Goal: Task Accomplishment & Management: Use online tool/utility

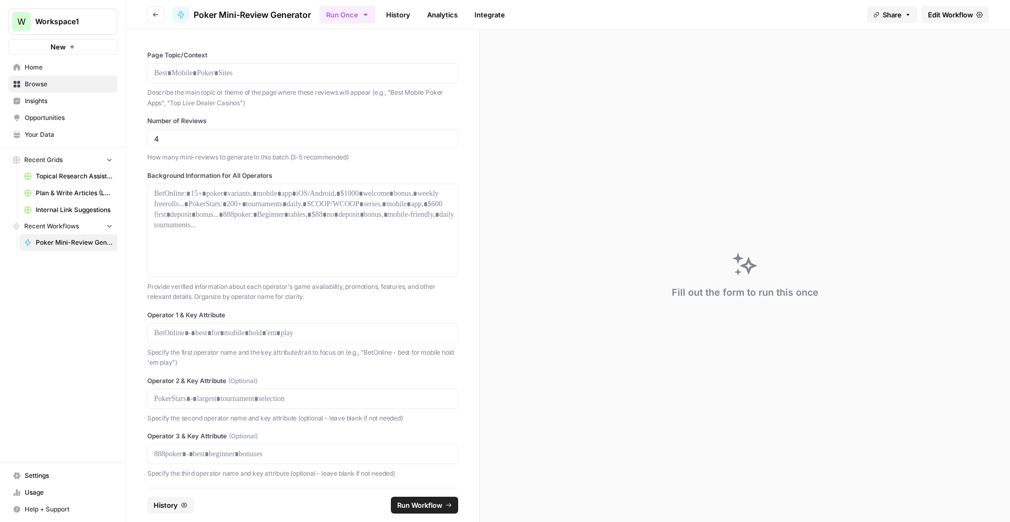
click at [54, 48] on span "New" at bounding box center [58, 47] width 15 height 11
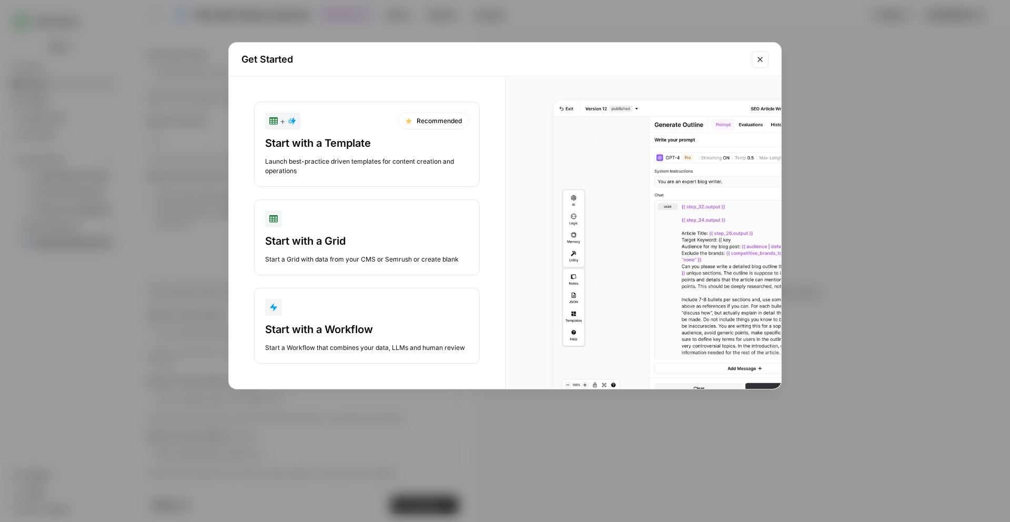
click at [332, 335] on div "Start with a Workflow" at bounding box center [367, 329] width 204 height 15
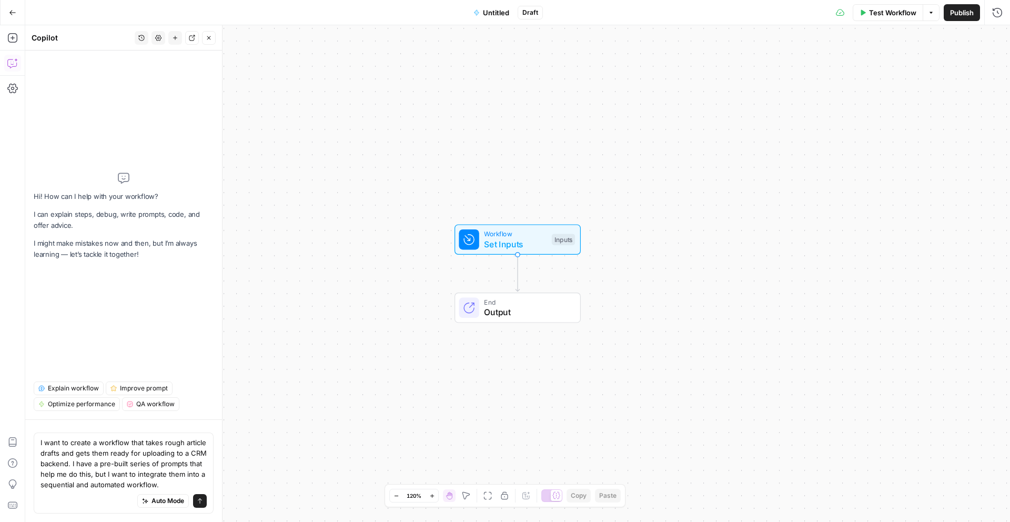
click at [167, 483] on div "Auto Mode will automatically modify and execute the workflow" at bounding box center [163, 475] width 148 height 20
click at [171, 484] on div "Auto Mode will automatically modify and execute the workflow" at bounding box center [163, 474] width 140 height 19
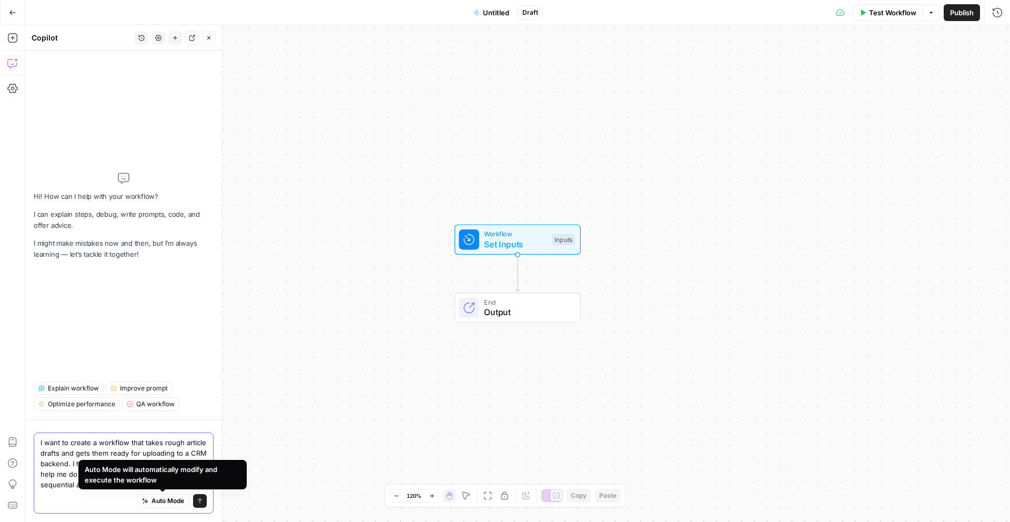
click at [179, 455] on textarea "I want to create a workflow that takes rough article drafts and gets them ready…" at bounding box center [124, 463] width 166 height 53
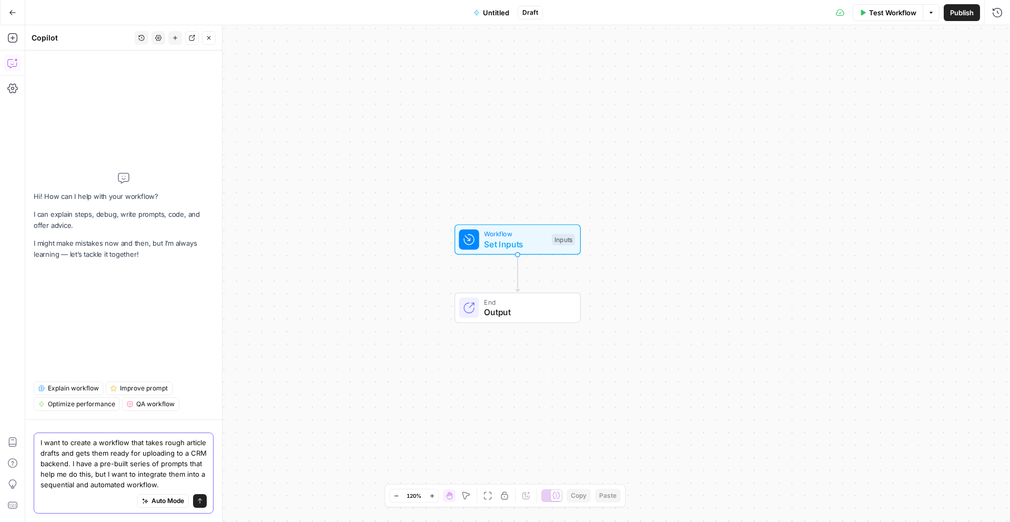
click at [166, 481] on textarea "I want to create a workflow that takes rough article drafts and gets them ready…" at bounding box center [124, 463] width 166 height 53
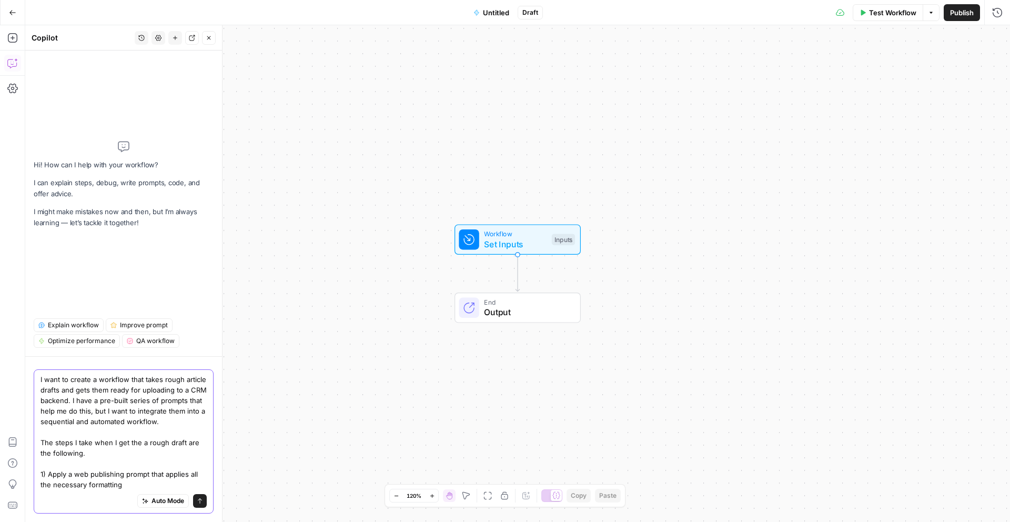
click at [120, 485] on textarea "I want to create a workflow that takes rough article drafts and gets them ready…" at bounding box center [124, 432] width 166 height 116
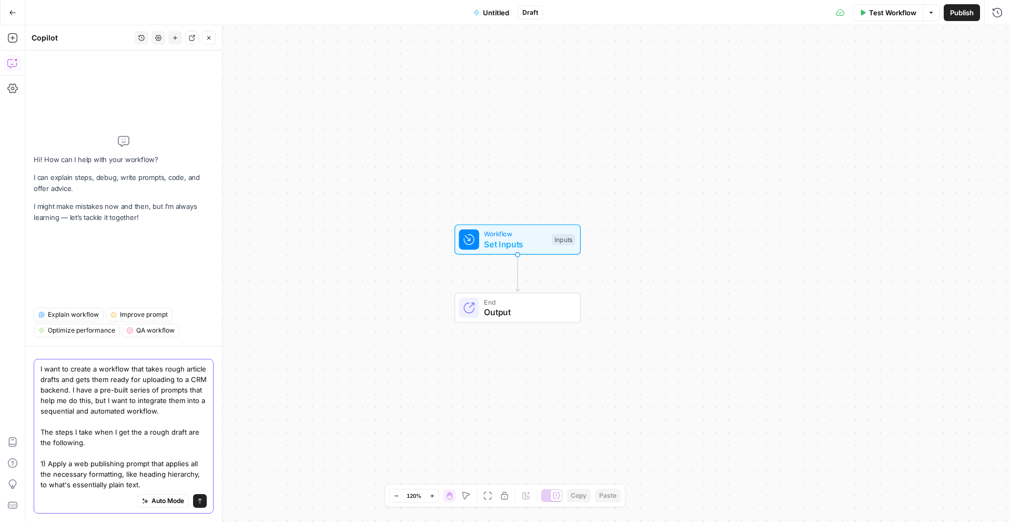
click at [146, 470] on textarea "I want to create a workflow that takes rough article drafts and gets them ready…" at bounding box center [124, 427] width 166 height 126
paste textarea "Please format this raw text for web publishing by: 1. Properly structuring head…"
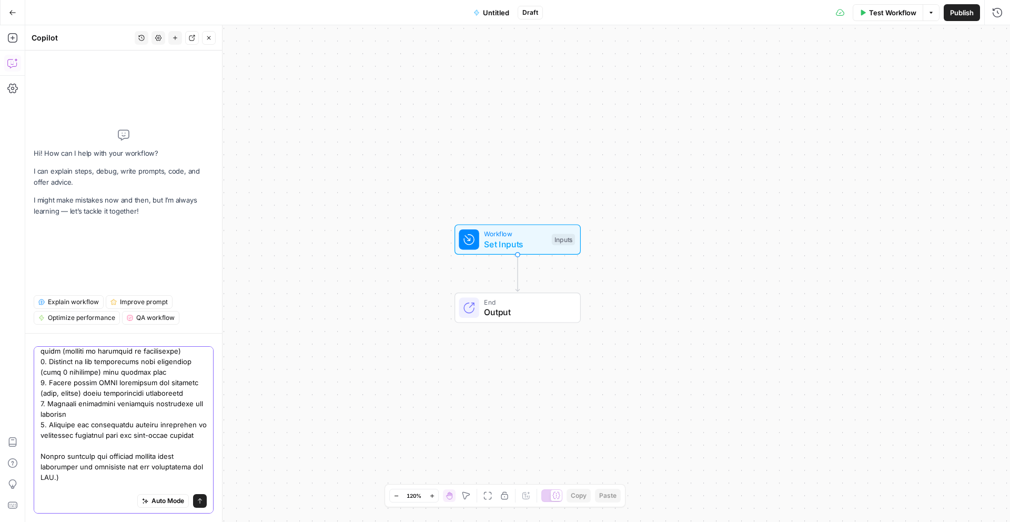
scroll to position [271, 0]
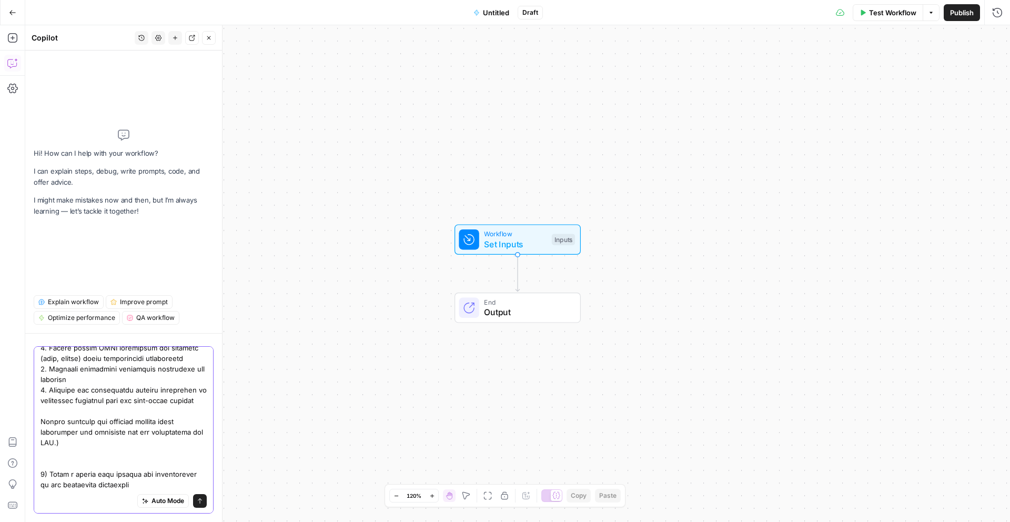
click at [75, 476] on textarea at bounding box center [124, 290] width 166 height 400
click at [132, 475] on textarea at bounding box center [124, 290] width 166 height 400
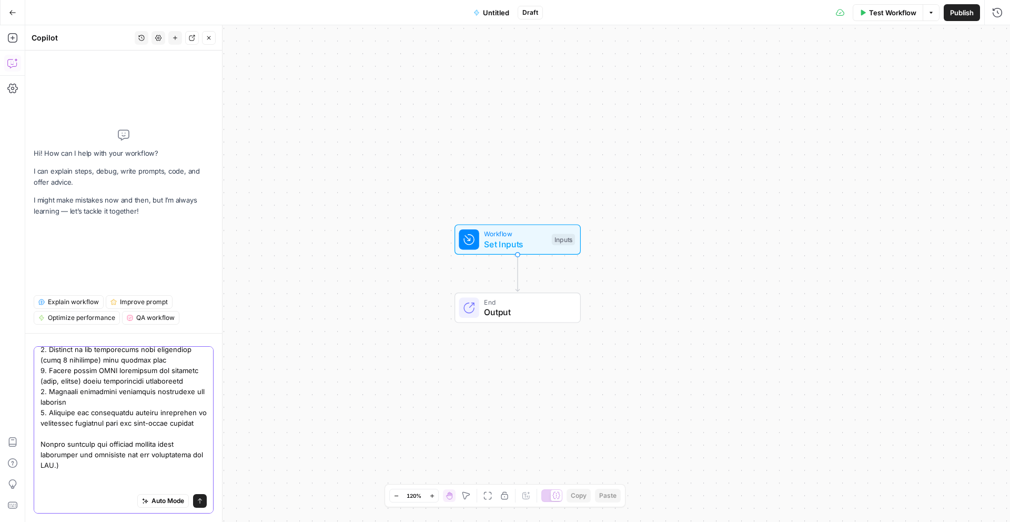
scroll to position [282, 0]
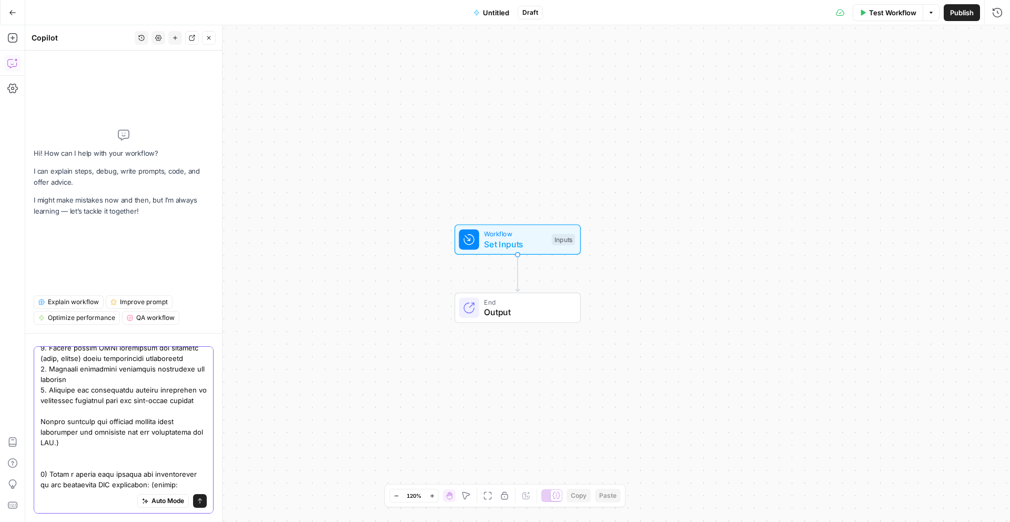
paste textarea "Please improve this article by ensuring: 1. The focus keyword "[insert keyword]…"
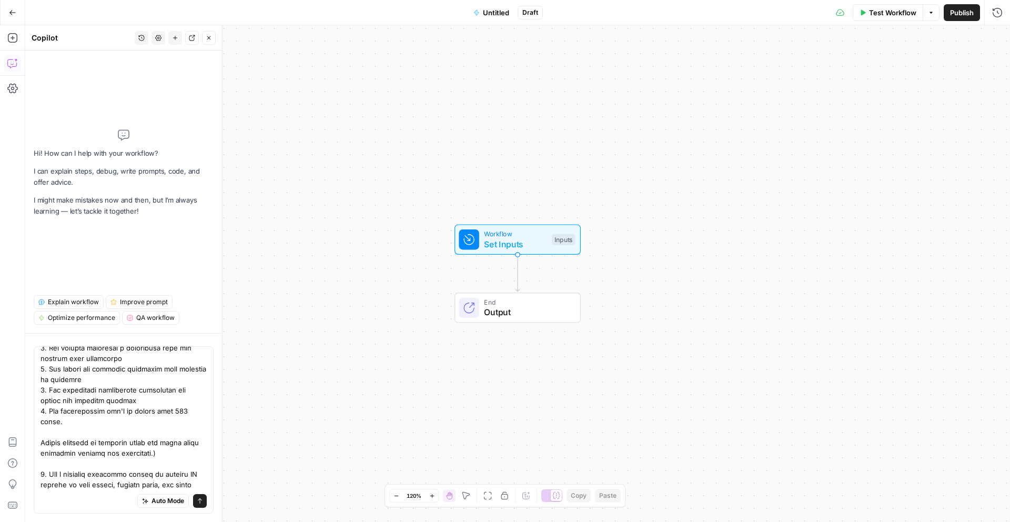
scroll to position [0, 0]
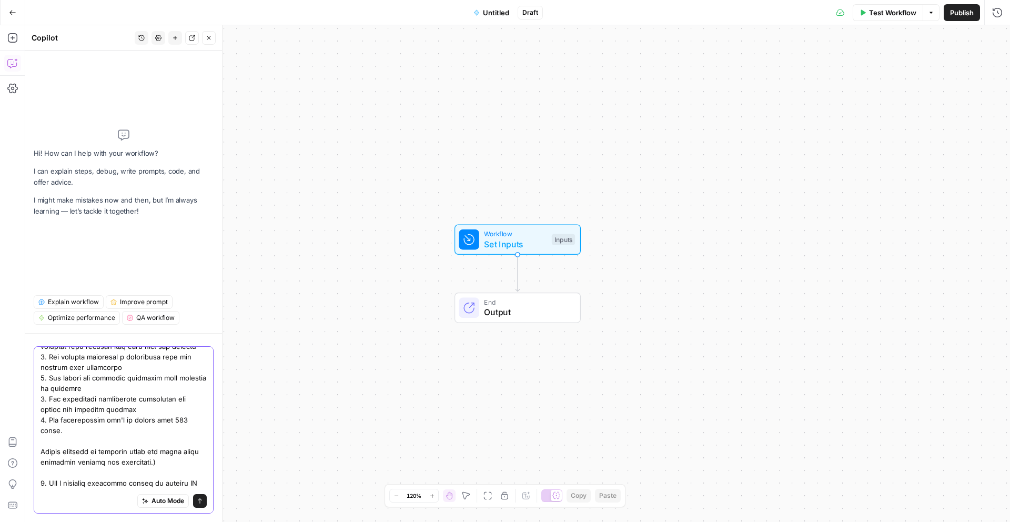
scroll to position [513, 0]
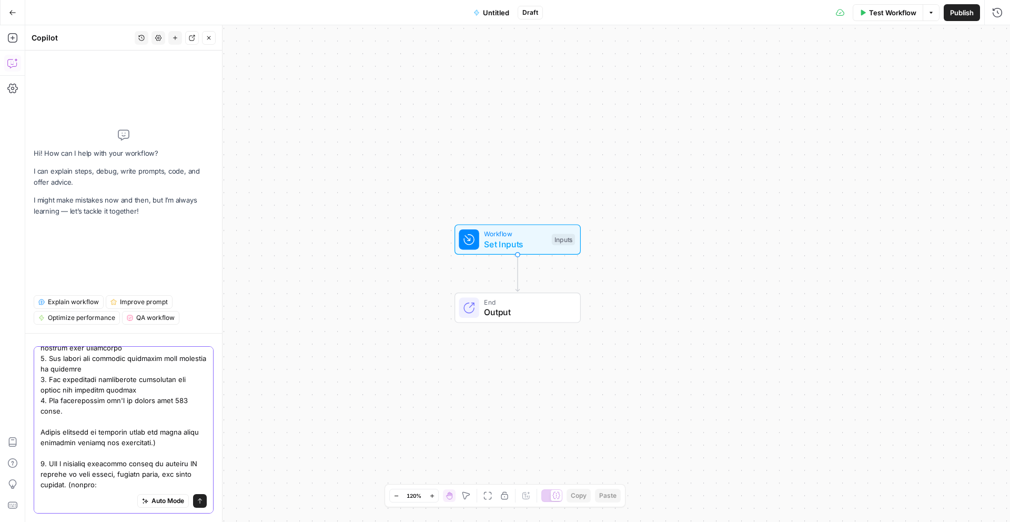
click at [135, 459] on textarea at bounding box center [124, 169] width 166 height 642
paste textarea "Loremi dolors ame cons adip elitsed do eius te inci utlabor etd magnaaliqu en: …"
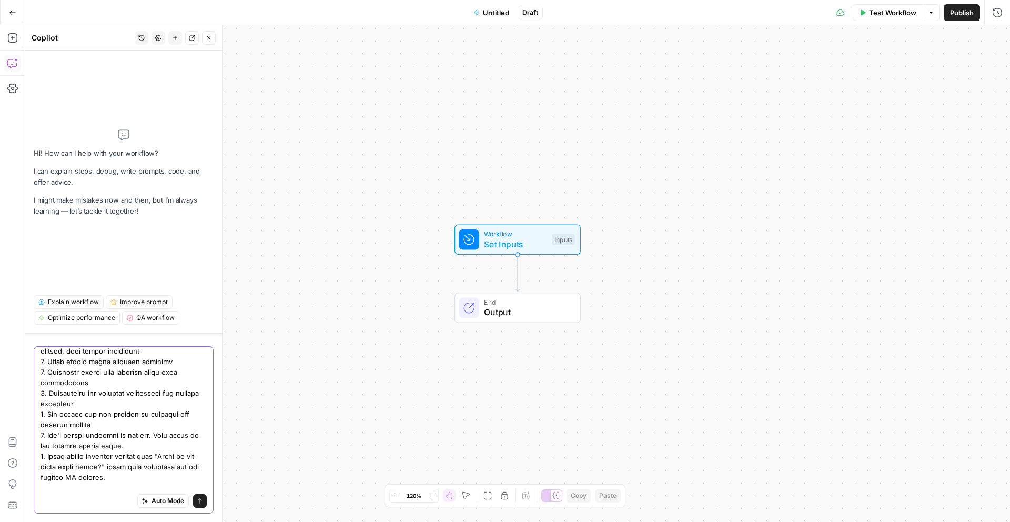
scroll to position [913, 0]
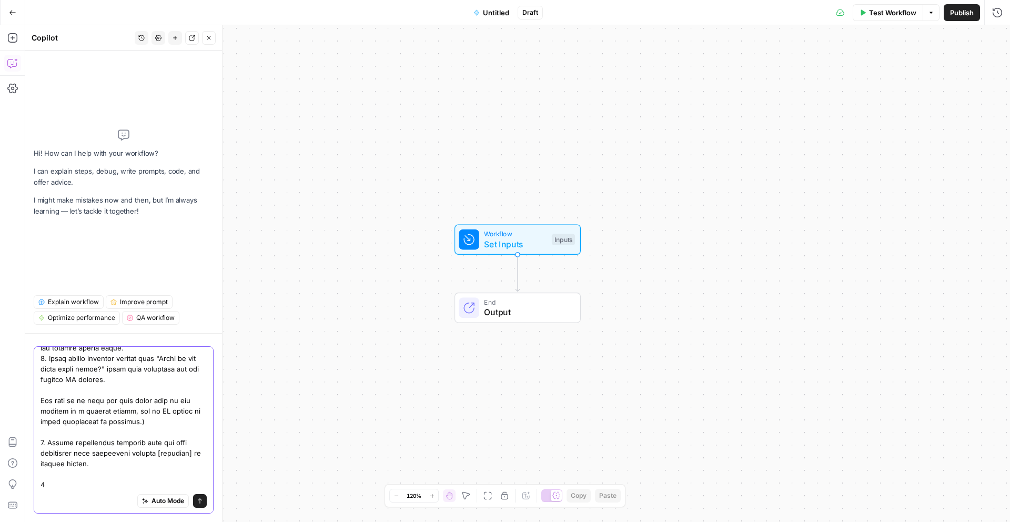
scroll to position [976, 0]
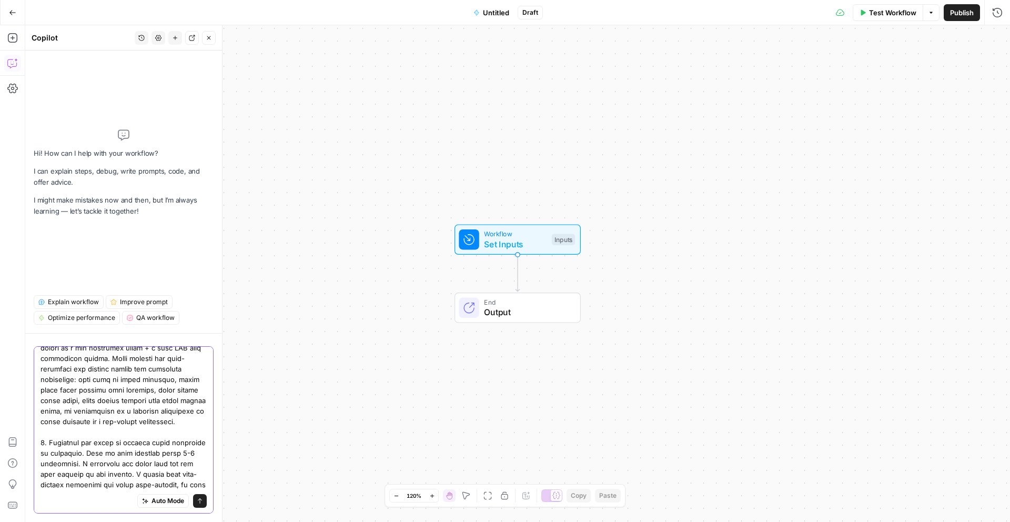
scroll to position [1145, 0]
click at [53, 492] on div "Auto Mode Send" at bounding box center [124, 501] width 166 height 23
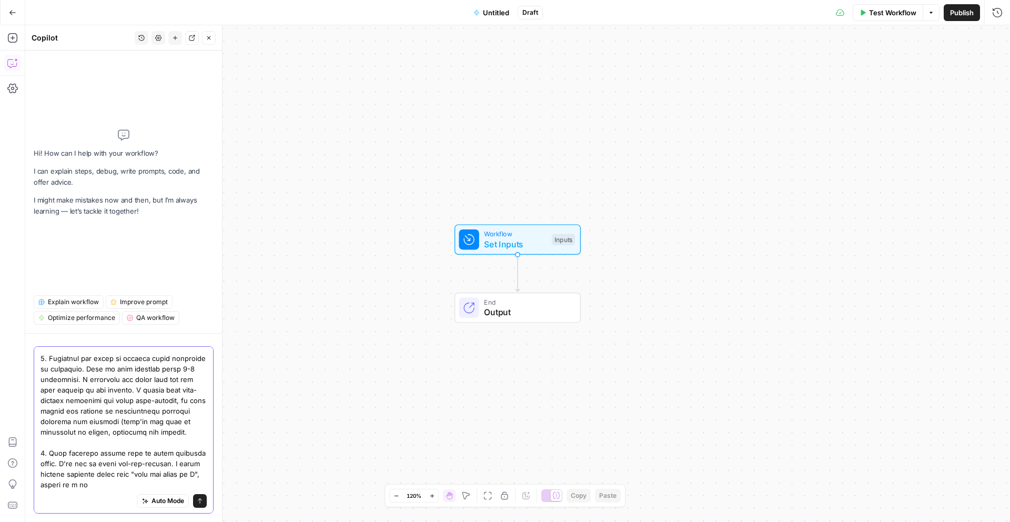
scroll to position [1208, 0]
type textarea "I want to create a workflow that takes rough article drafts and gets them ready…"
click at [39, 477] on div "Auto Mode Send" at bounding box center [124, 429] width 180 height 167
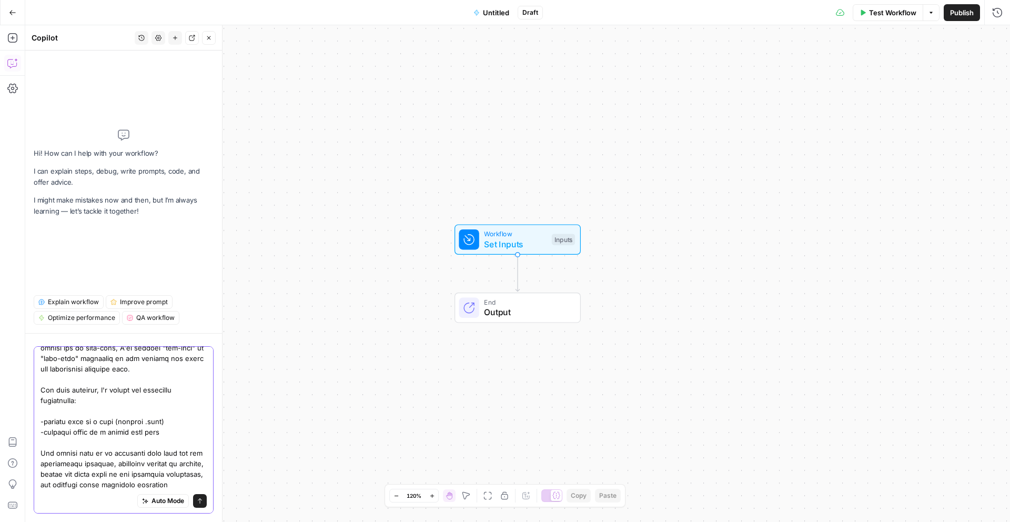
scroll to position [1408, 0]
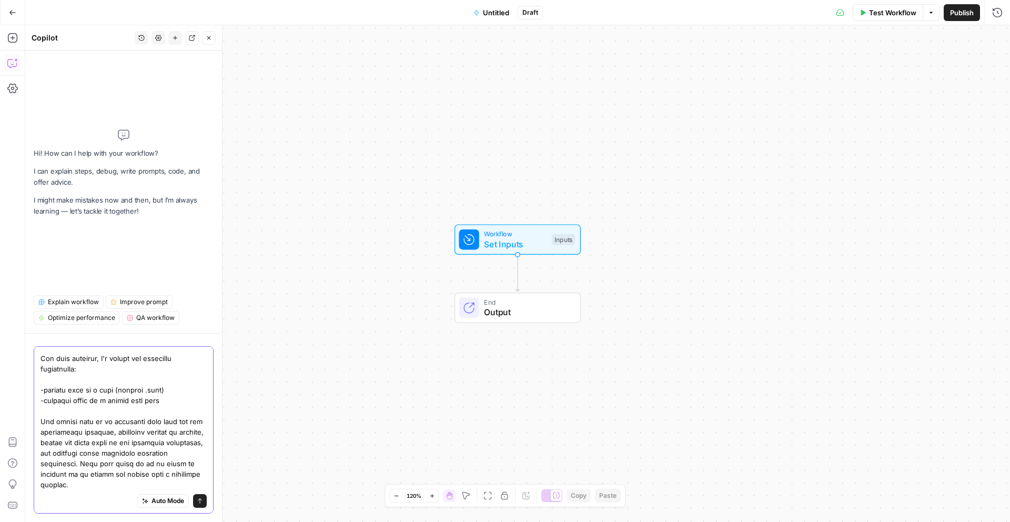
type textarea "I want to create a workflow that takes rough article drafts and gets them ready…"
click at [200, 503] on icon "submit" at bounding box center [200, 500] width 4 height 5
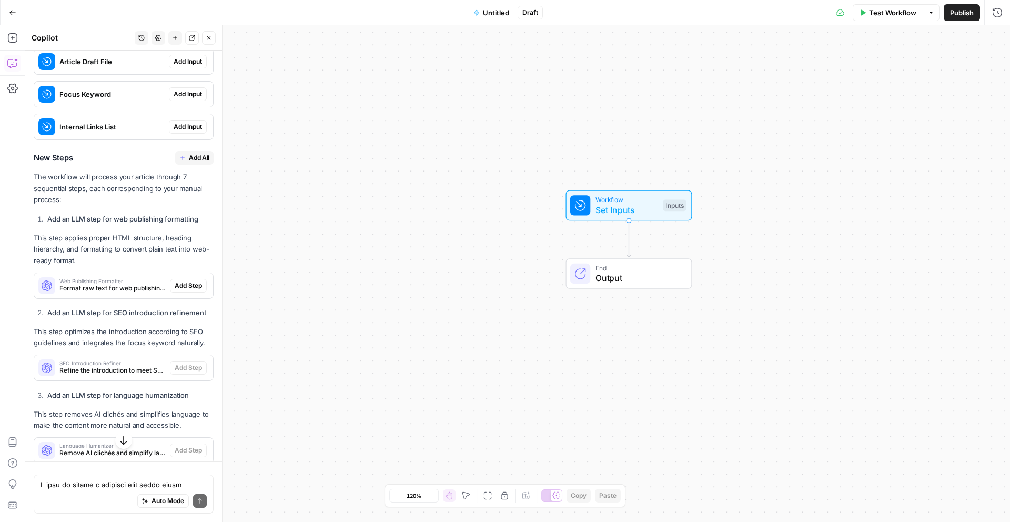
scroll to position [2381, 0]
click at [175, 281] on span "Add Step" at bounding box center [188, 285] width 27 height 9
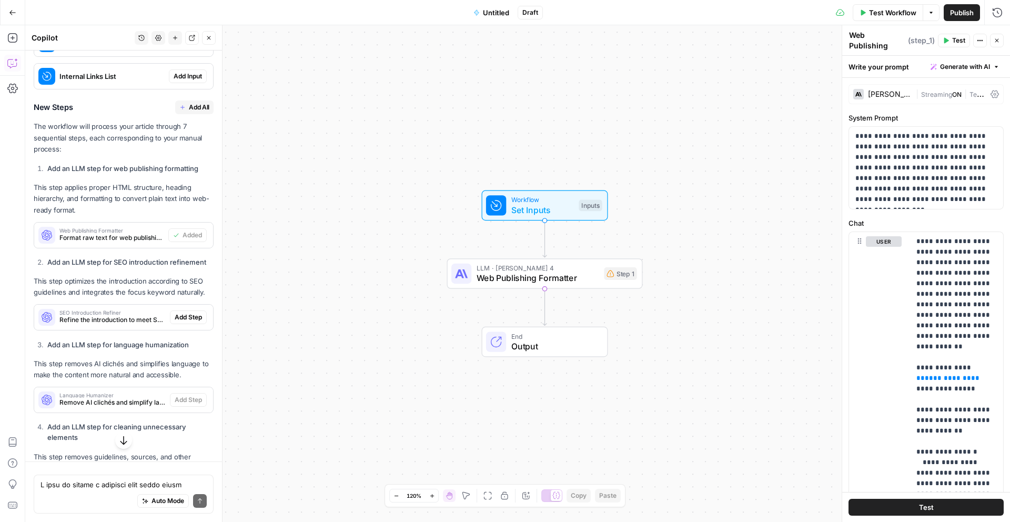
scroll to position [2449, 0]
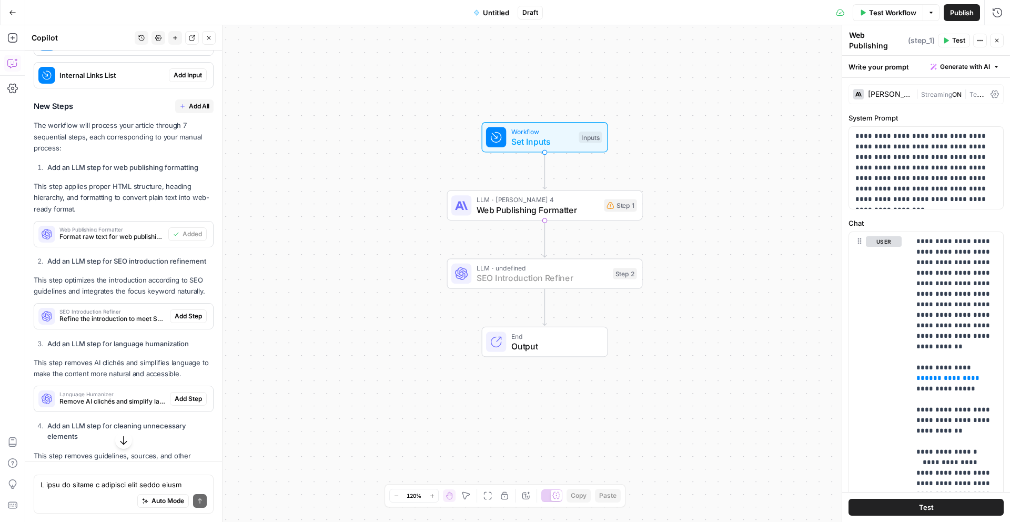
click at [188, 311] on span "Add Step" at bounding box center [188, 315] width 27 height 9
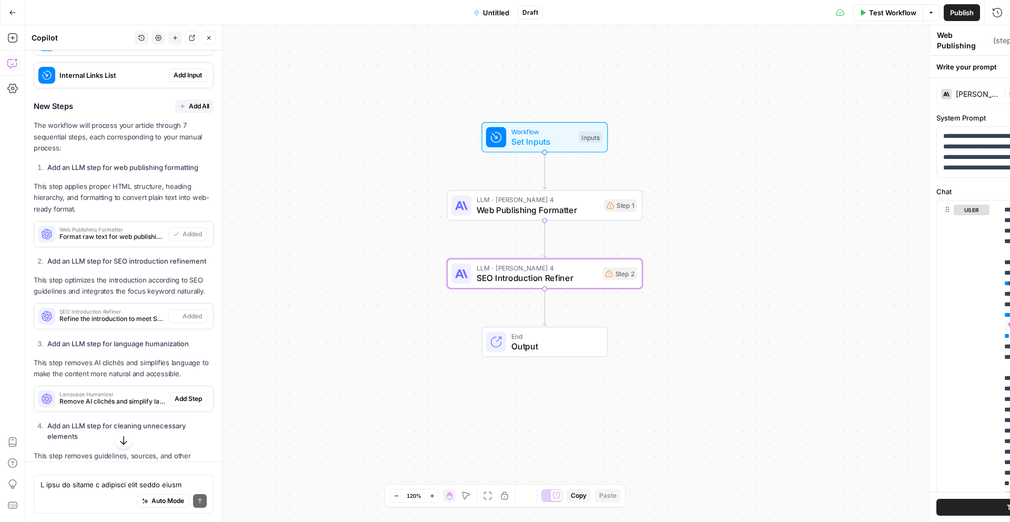
type textarea "SEO Introduction Refiner"
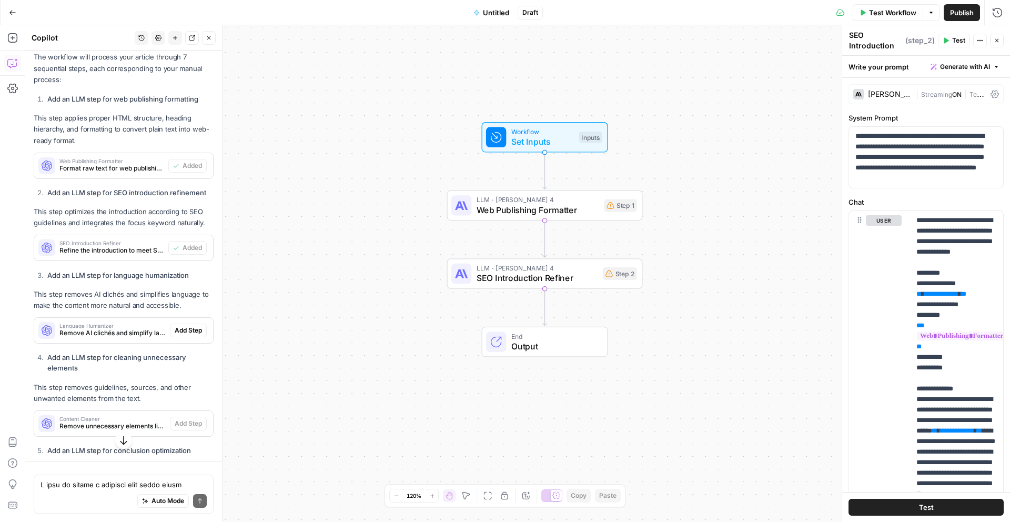
scroll to position [2518, 0]
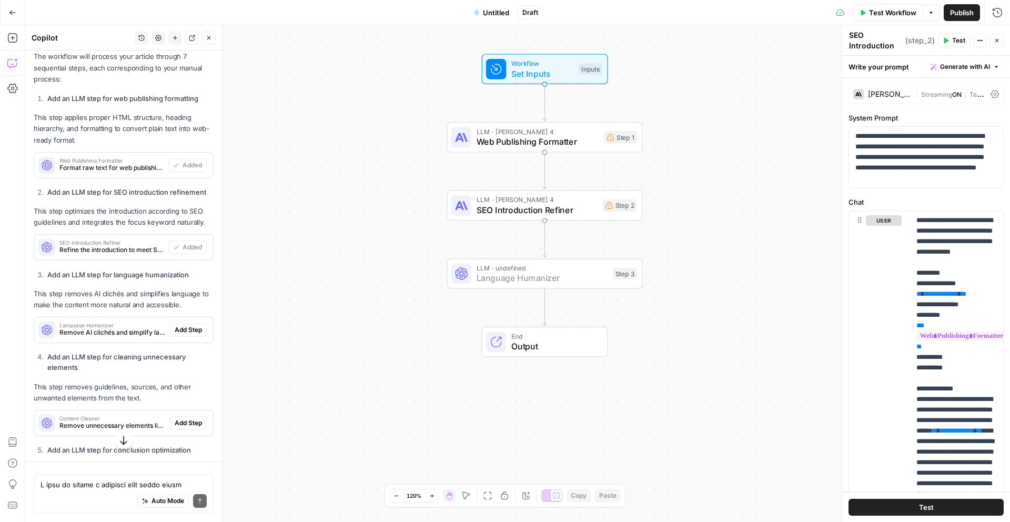
click at [183, 325] on span "Add Step" at bounding box center [188, 329] width 27 height 9
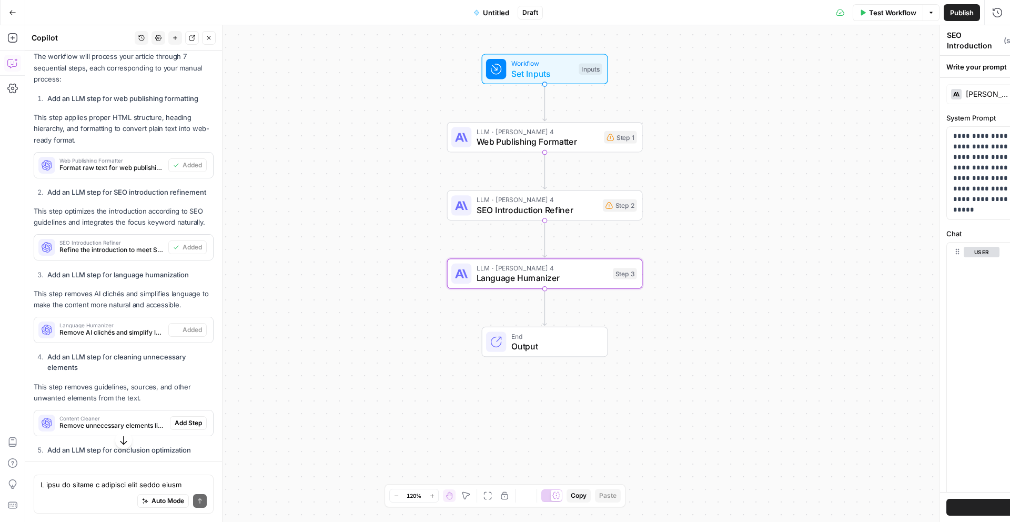
type textarea "Language Humanizer"
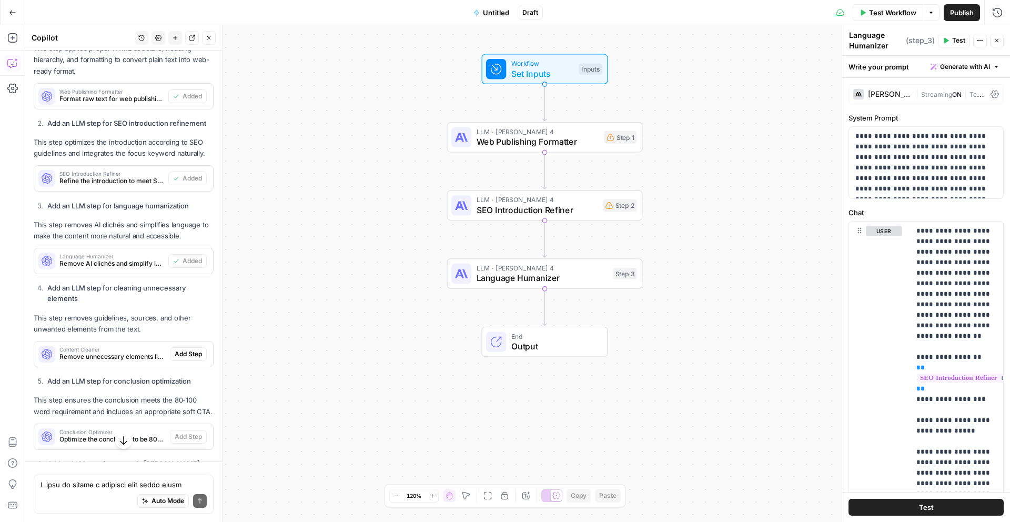
scroll to position [2592, 0]
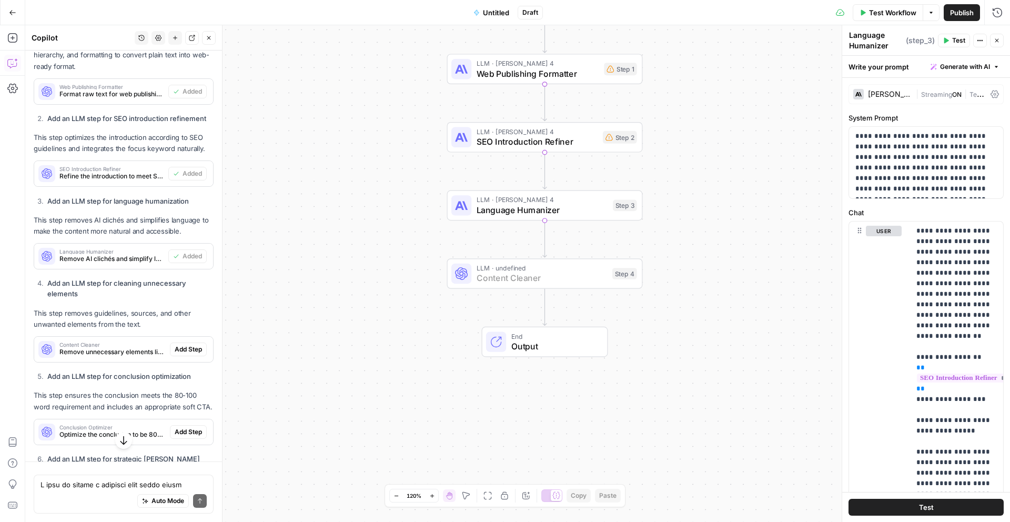
click at [187, 345] on span "Add Step" at bounding box center [188, 349] width 27 height 9
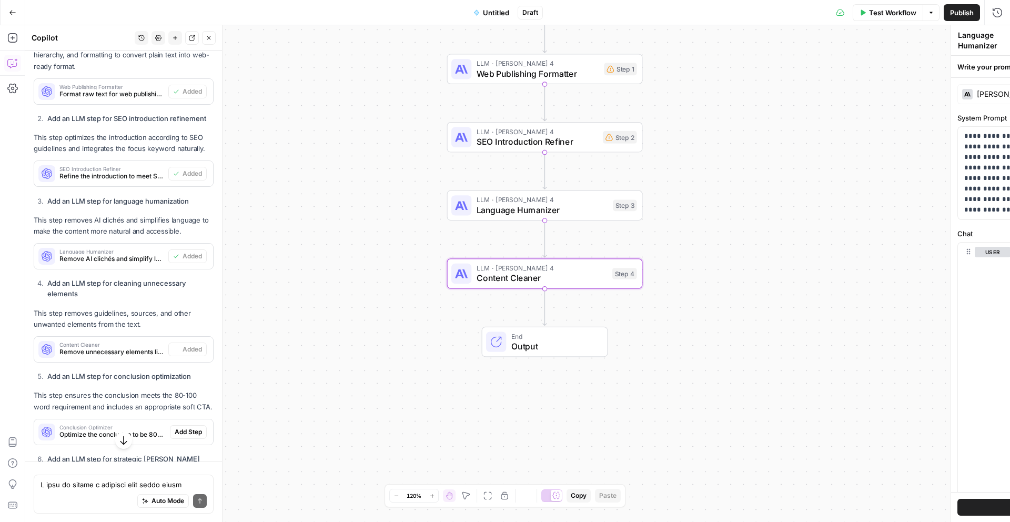
type textarea "Content Cleaner"
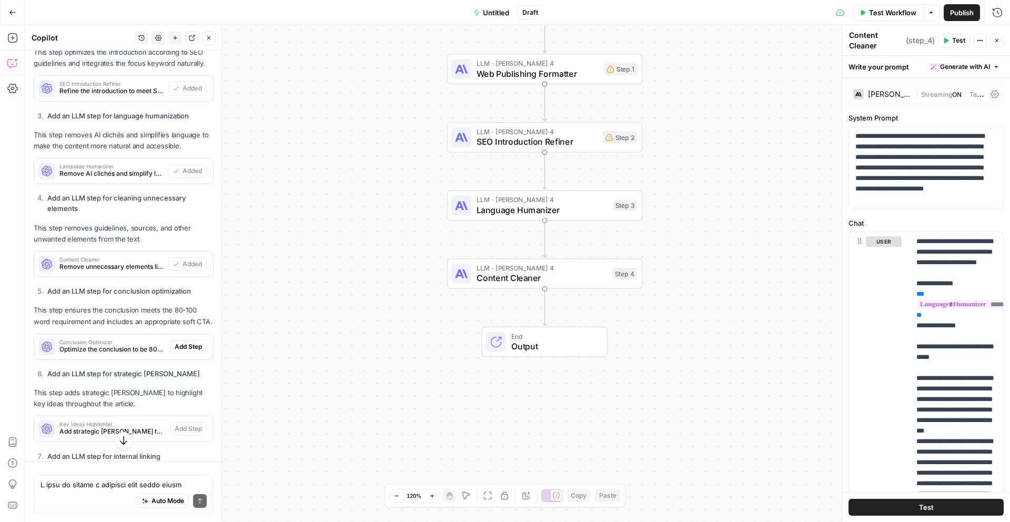
scroll to position [2679, 0]
click at [201, 340] on span "Add Step" at bounding box center [188, 344] width 27 height 9
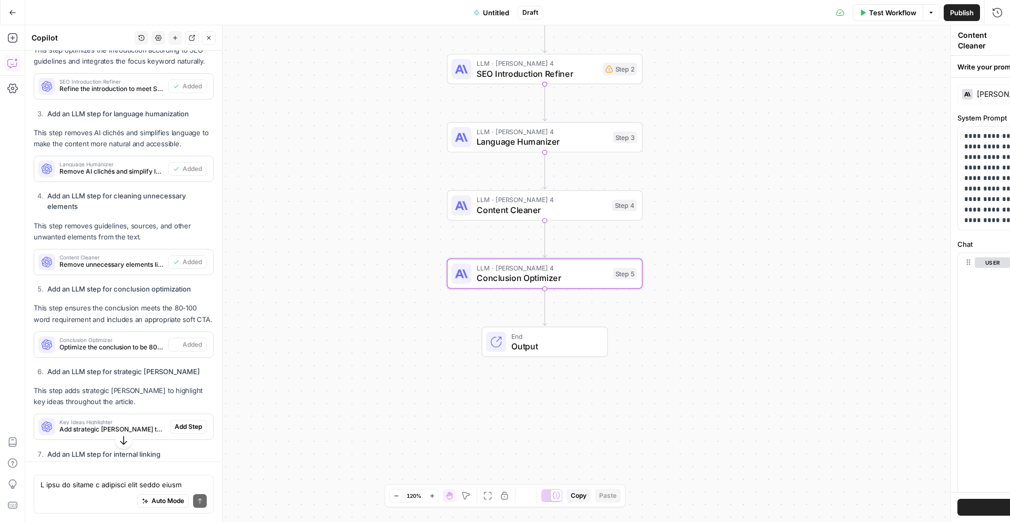
type textarea "Conclusion Optimizer"
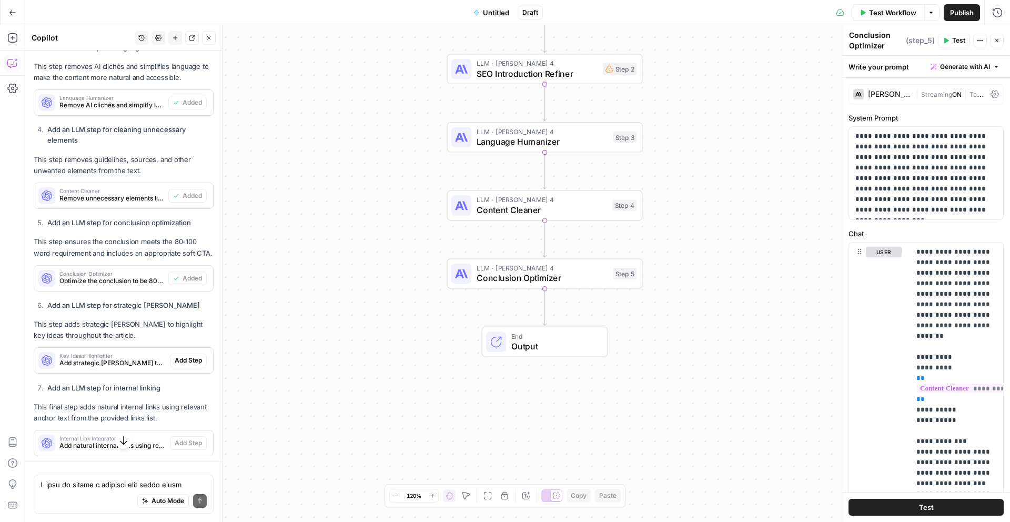
scroll to position [2746, 0]
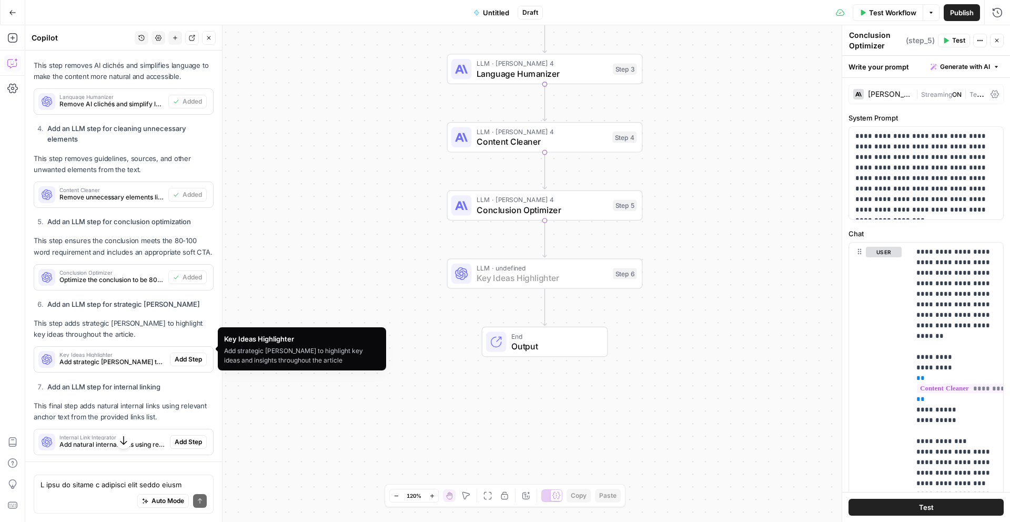
click at [182, 355] on span "Add Step" at bounding box center [188, 359] width 27 height 9
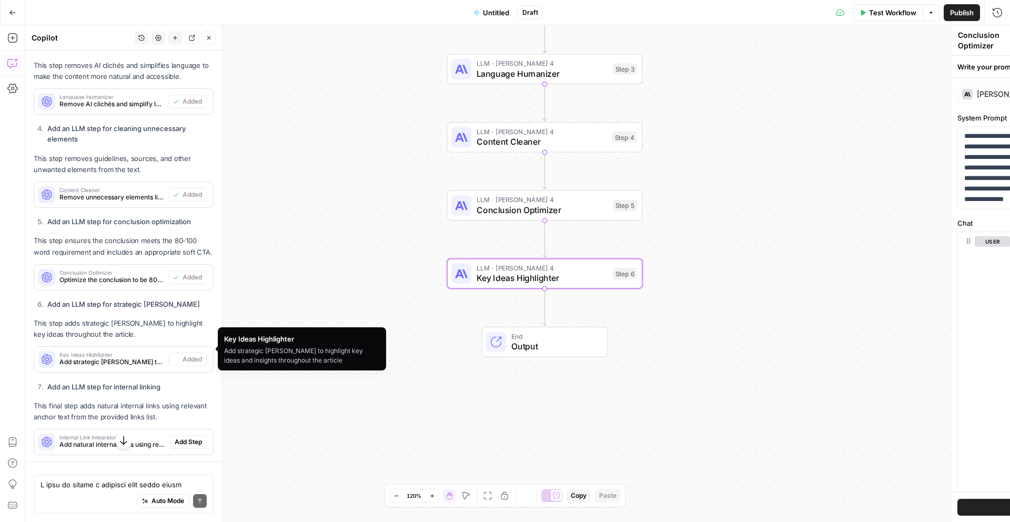
type textarea "Key Ideas Highlighter"
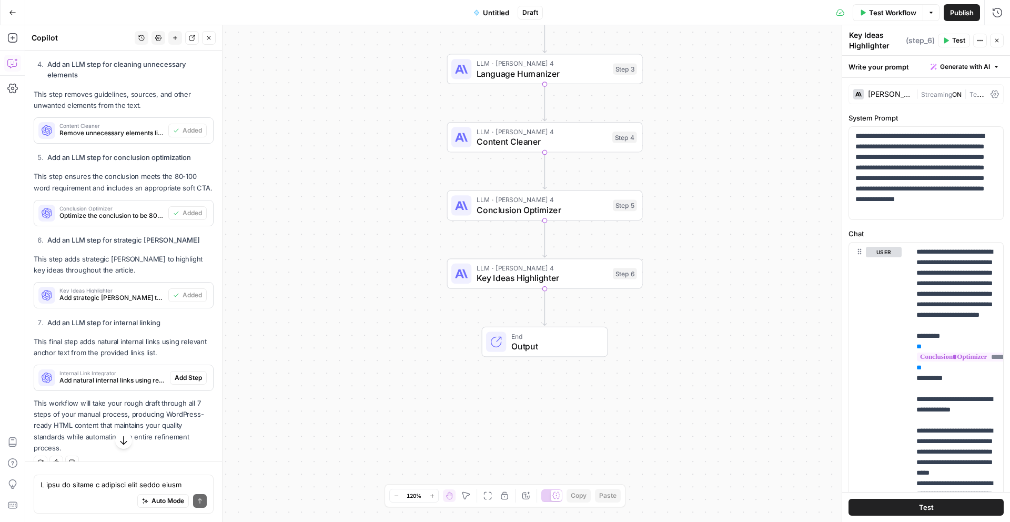
scroll to position [2817, 0]
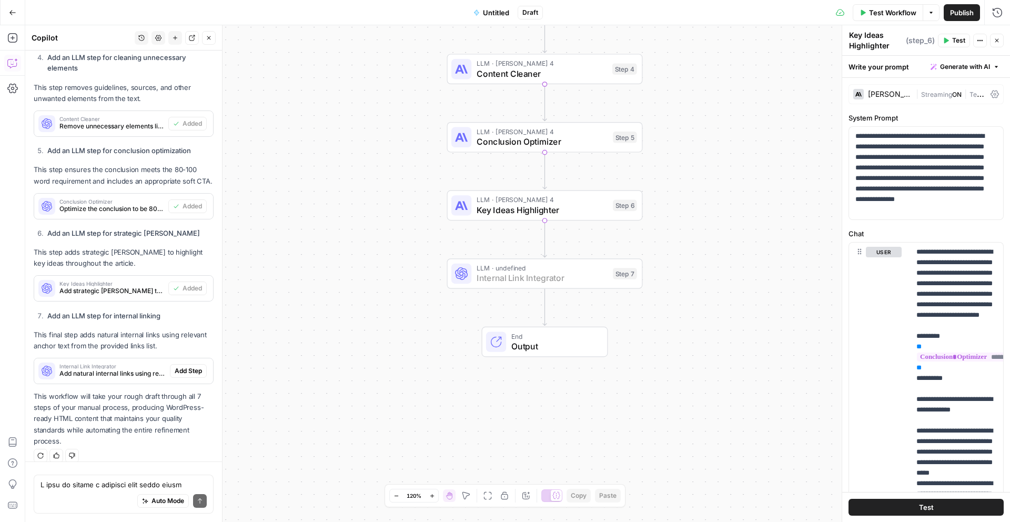
click at [188, 366] on span "Add Step" at bounding box center [188, 370] width 27 height 9
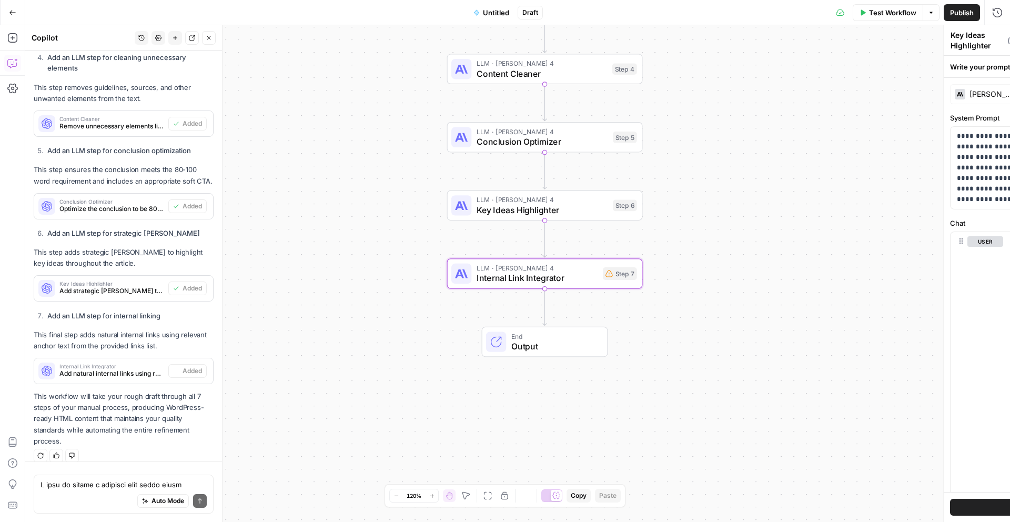
type textarea "Internal Link Integrator"
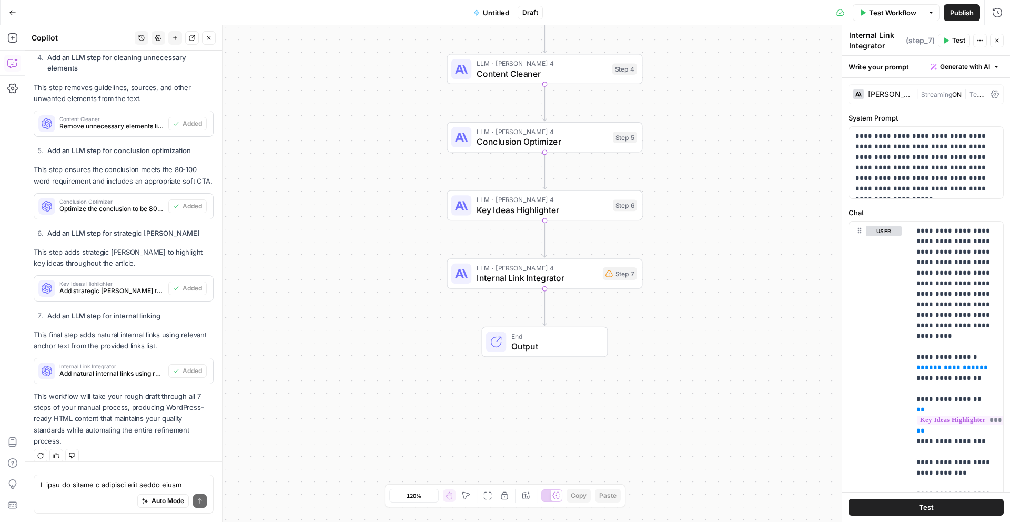
click at [620, 278] on div "Step 7" at bounding box center [620, 273] width 34 height 13
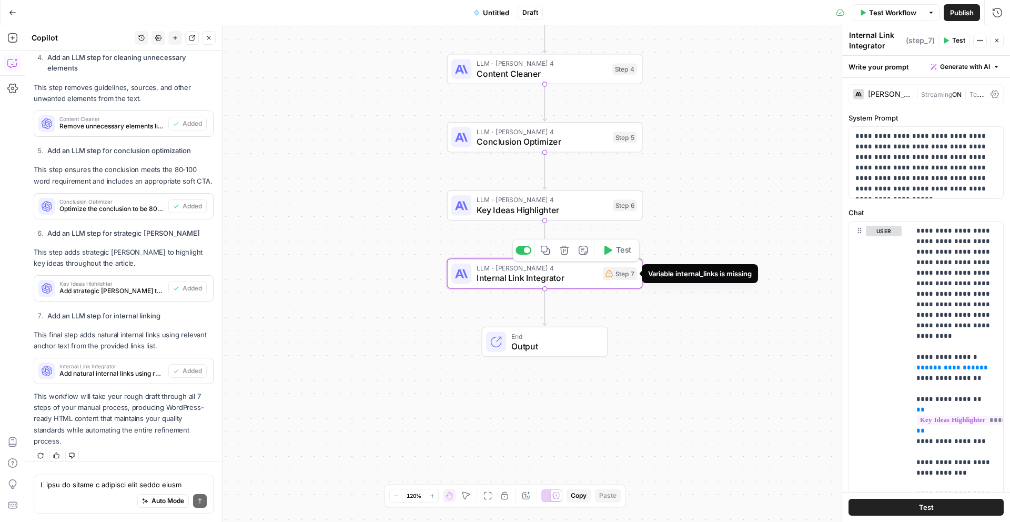
click at [620, 275] on div "Step 7" at bounding box center [620, 273] width 34 height 13
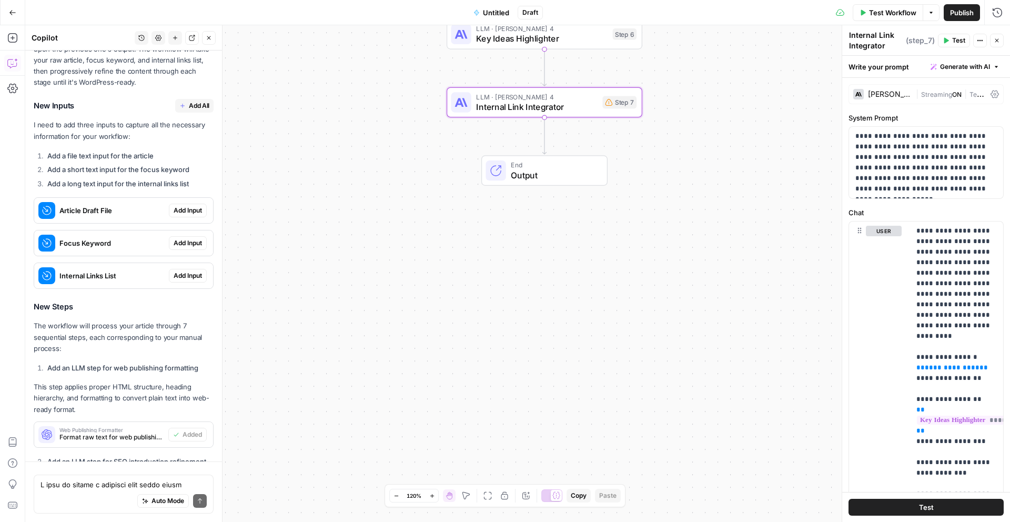
scroll to position [2191, 0]
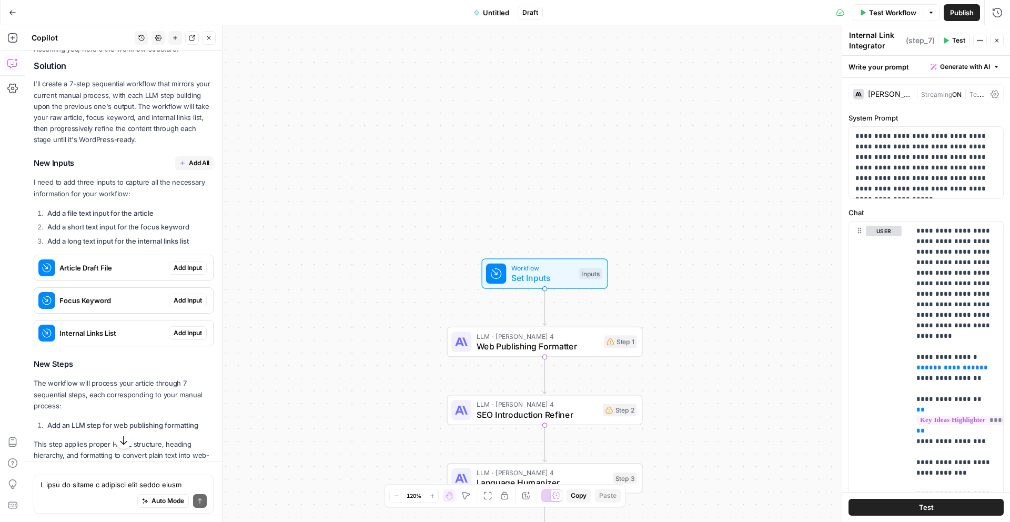
click at [190, 263] on span "Add Input" at bounding box center [188, 267] width 28 height 9
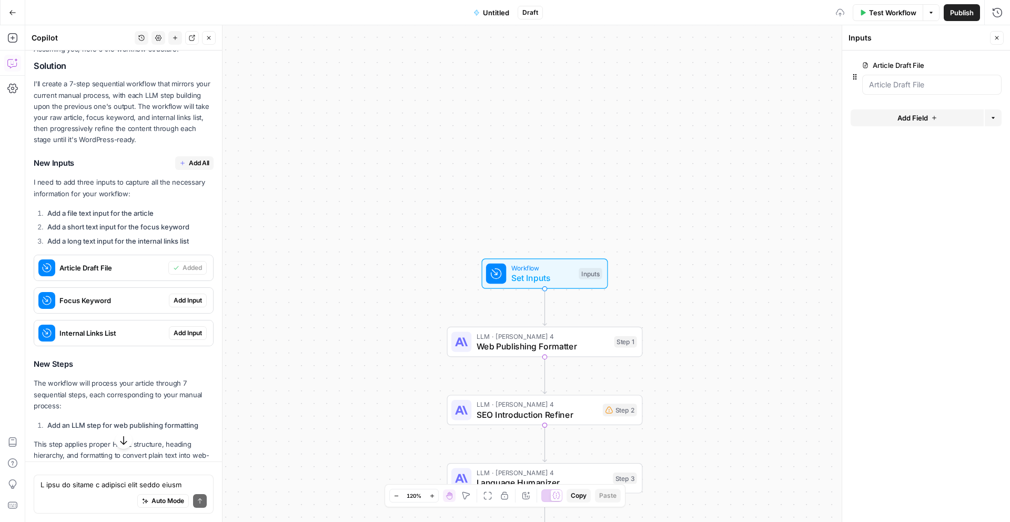
click at [188, 296] on span "Add Input" at bounding box center [188, 300] width 28 height 9
click at [187, 328] on span "Add Input" at bounding box center [188, 332] width 28 height 9
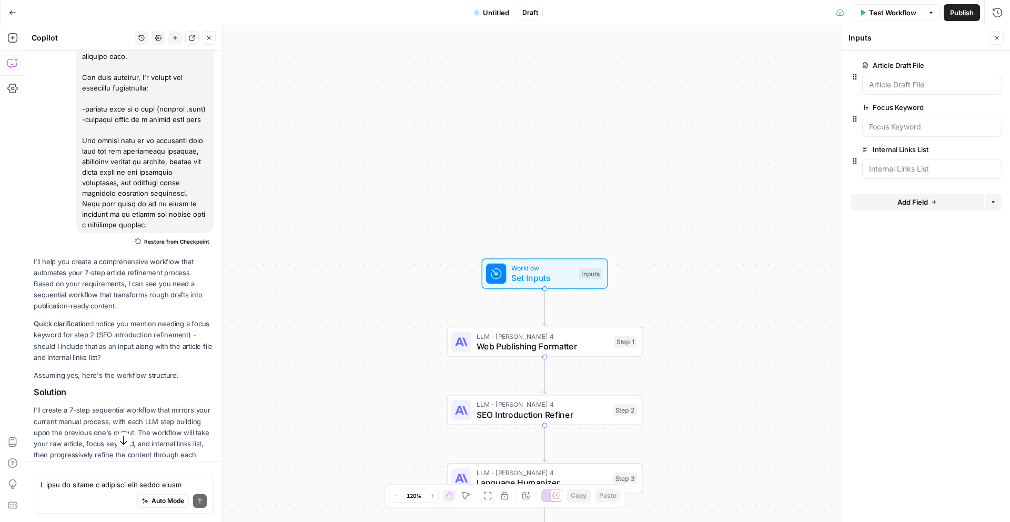
scroll to position [1853, 0]
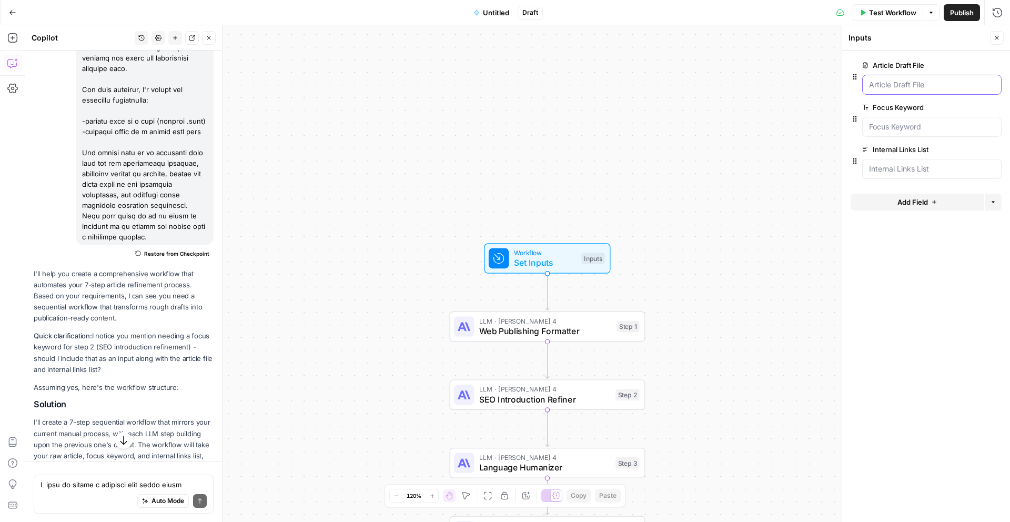
click at [892, 83] on File "Article Draft File" at bounding box center [932, 84] width 126 height 11
click at [895, 2] on div "Test Workflow Options Publish Run History" at bounding box center [776, 12] width 467 height 25
click at [892, 7] on span "Test Workflow" at bounding box center [892, 12] width 47 height 11
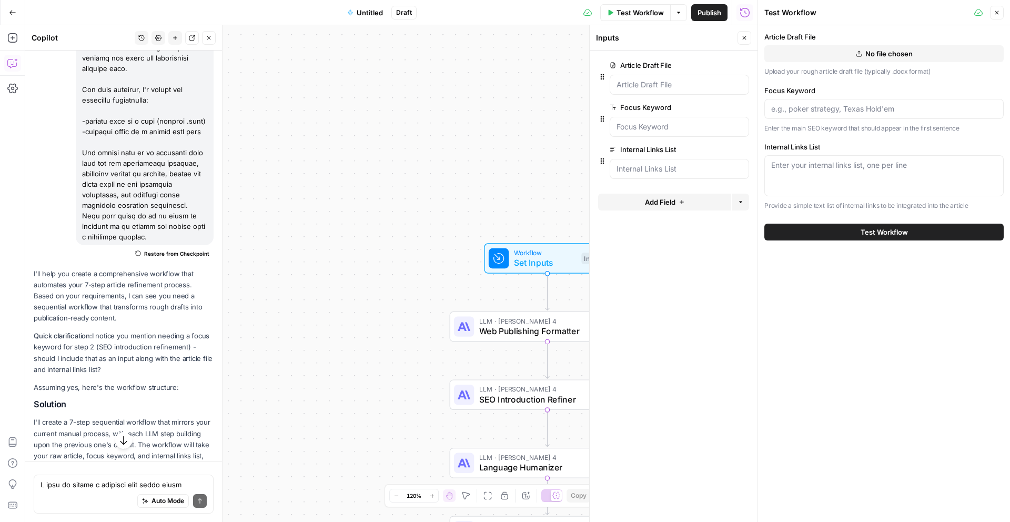
click at [832, 57] on button "No file chosen" at bounding box center [883, 53] width 239 height 17
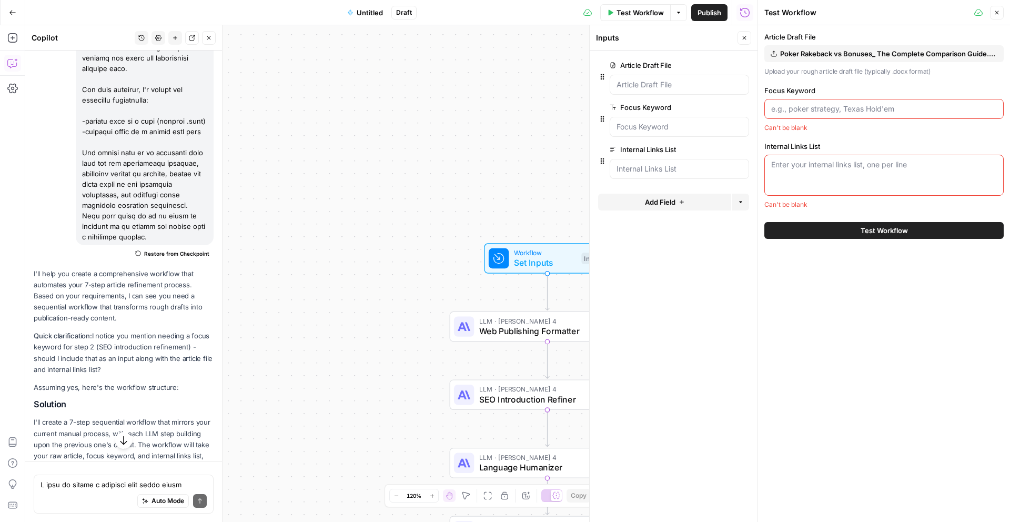
click at [782, 113] on input "Focus Keyword" at bounding box center [884, 109] width 226 height 11
type input "poker rakeback vs bonuses"
click at [830, 165] on textarea "Internal Links List" at bounding box center [884, 165] width 226 height 11
